Goal: Information Seeking & Learning: Learn about a topic

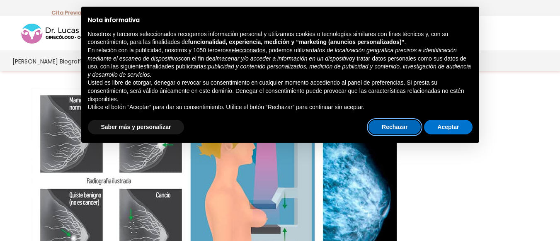
click at [404, 123] on button "Rechazar" at bounding box center [395, 127] width 52 height 15
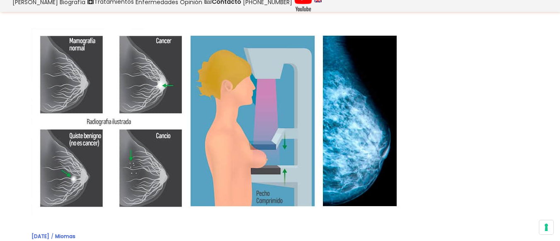
scroll to position [67, 0]
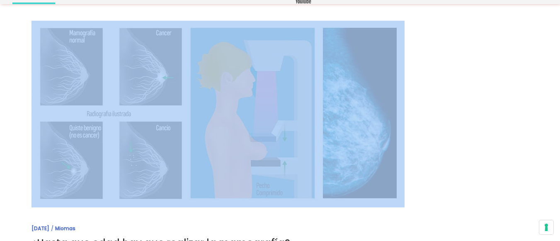
drag, startPoint x: 24, startPoint y: 18, endPoint x: 313, endPoint y: 170, distance: 326.2
click at [178, 176] on img at bounding box center [218, 114] width 373 height 187
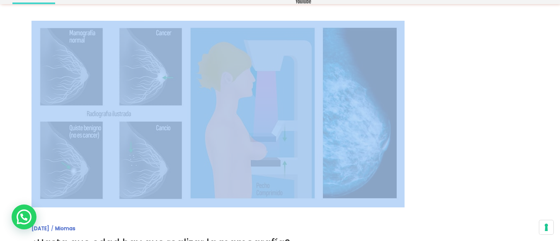
click at [178, 176] on img at bounding box center [218, 114] width 373 height 187
copy div
